Goal: Transaction & Acquisition: Purchase product/service

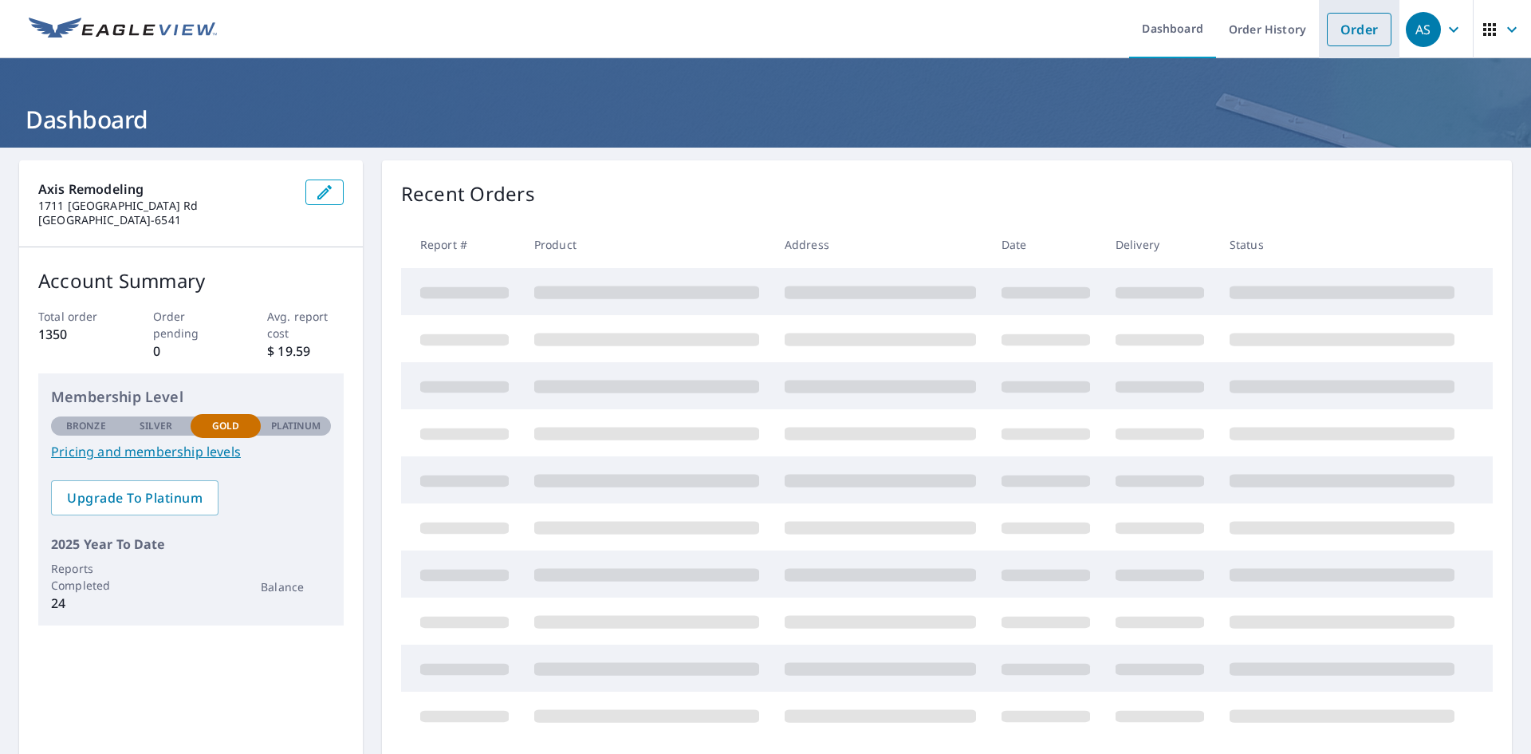
click at [1327, 26] on link "Order" at bounding box center [1359, 29] width 65 height 33
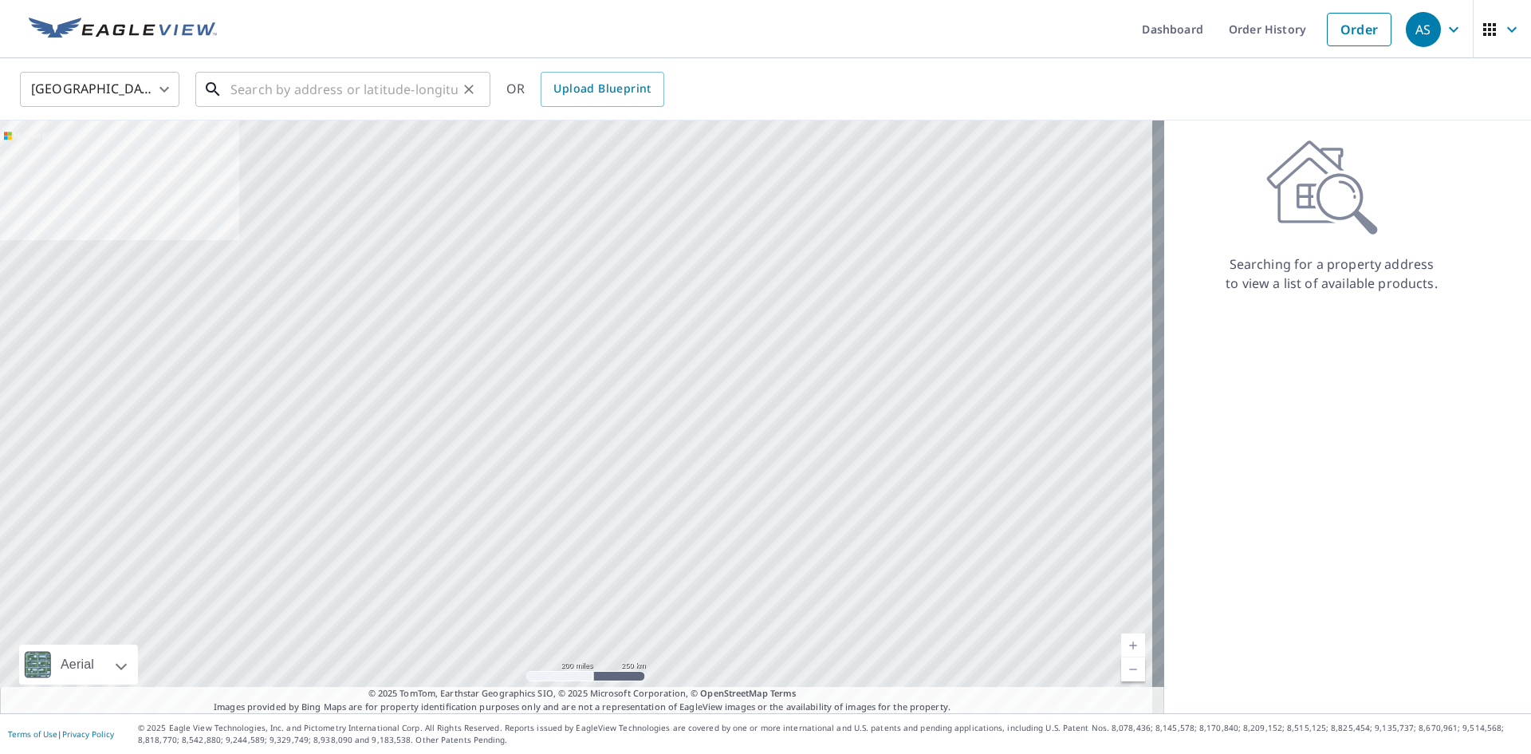
click at [388, 79] on input "text" at bounding box center [343, 89] width 227 height 45
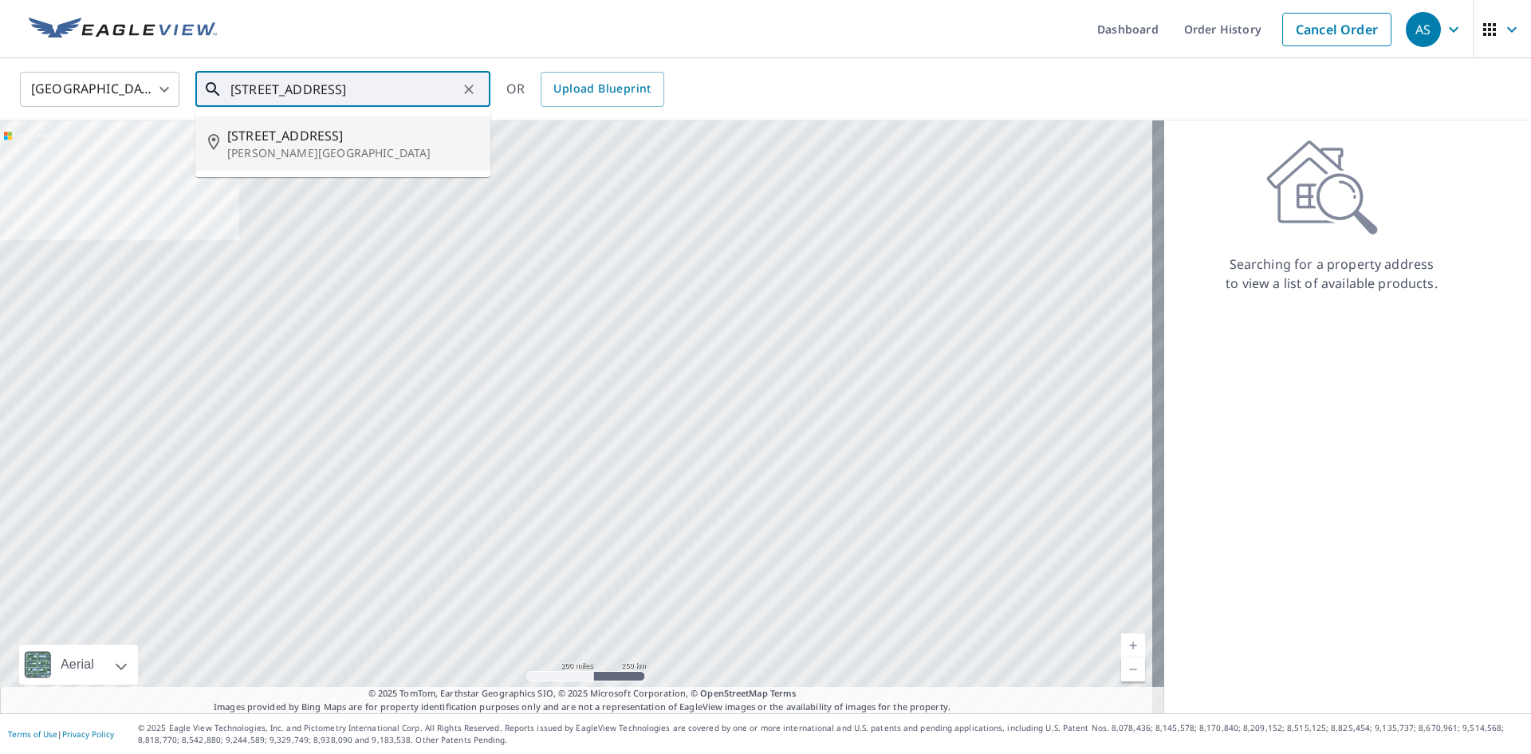
click at [299, 132] on span "[STREET_ADDRESS]" at bounding box center [352, 135] width 250 height 19
type input "[STREET_ADDRESS][PERSON_NAME]"
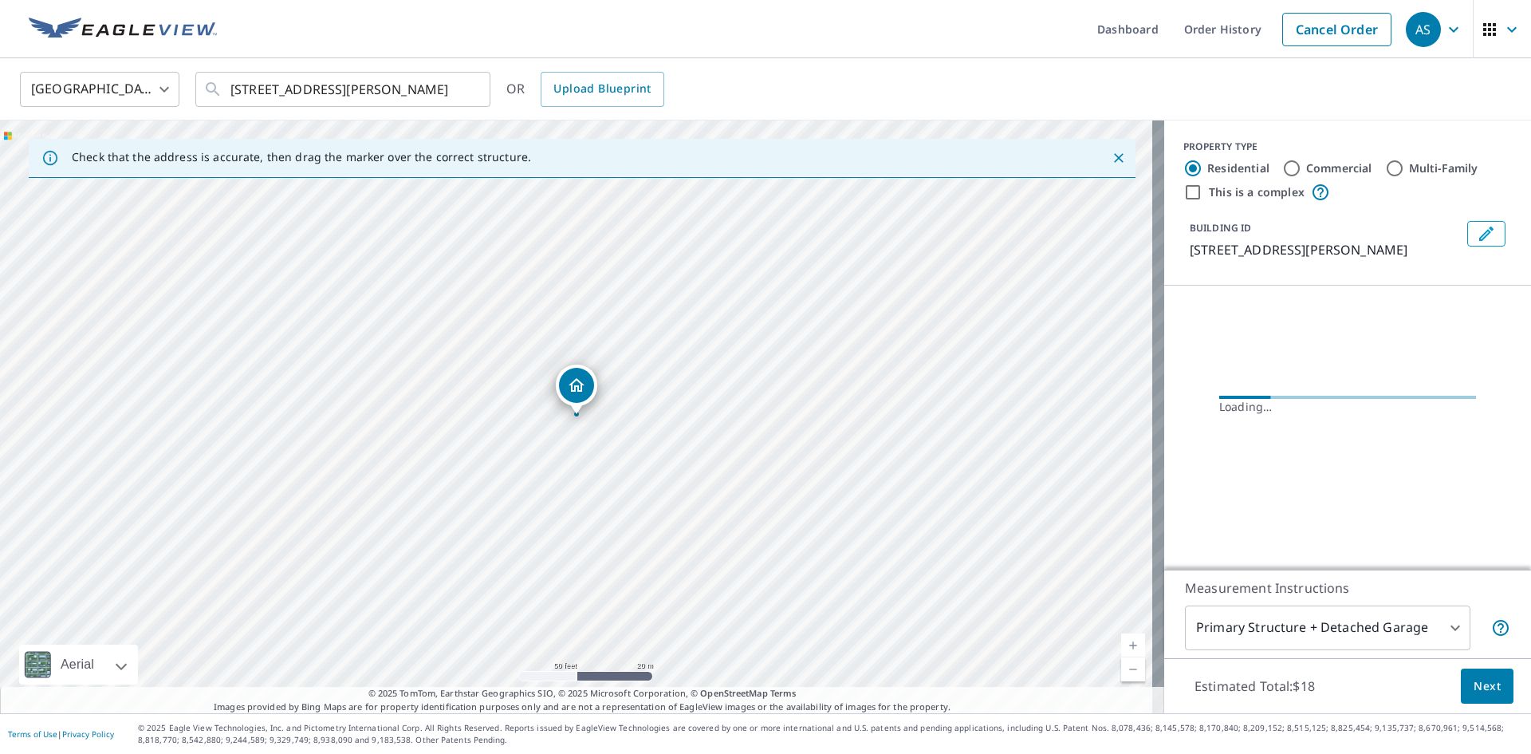
click at [1491, 695] on button "Next" at bounding box center [1487, 686] width 53 height 36
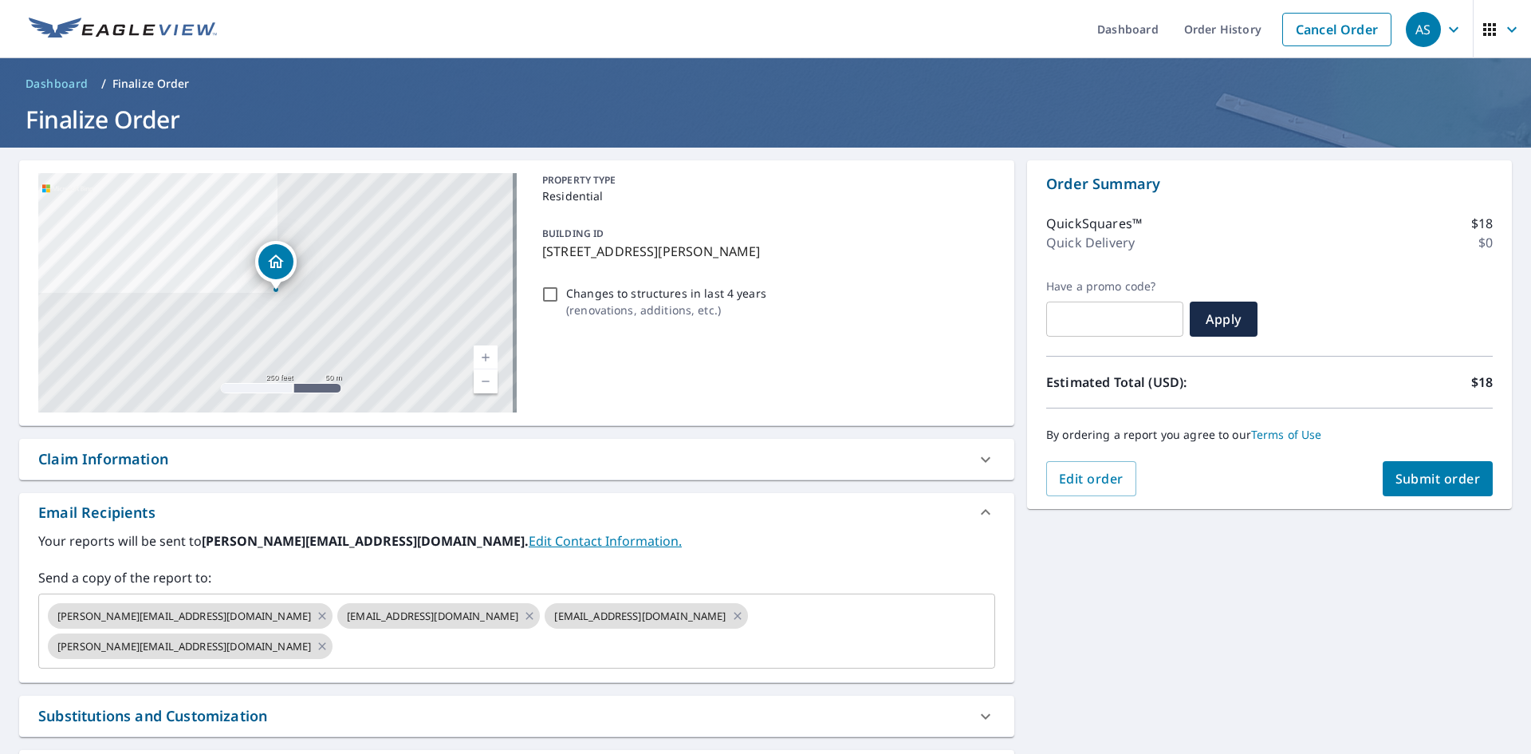
click at [1423, 480] on span "Submit order" at bounding box center [1438, 479] width 85 height 18
checkbox input "true"
